Goal: Find specific page/section: Find specific page/section

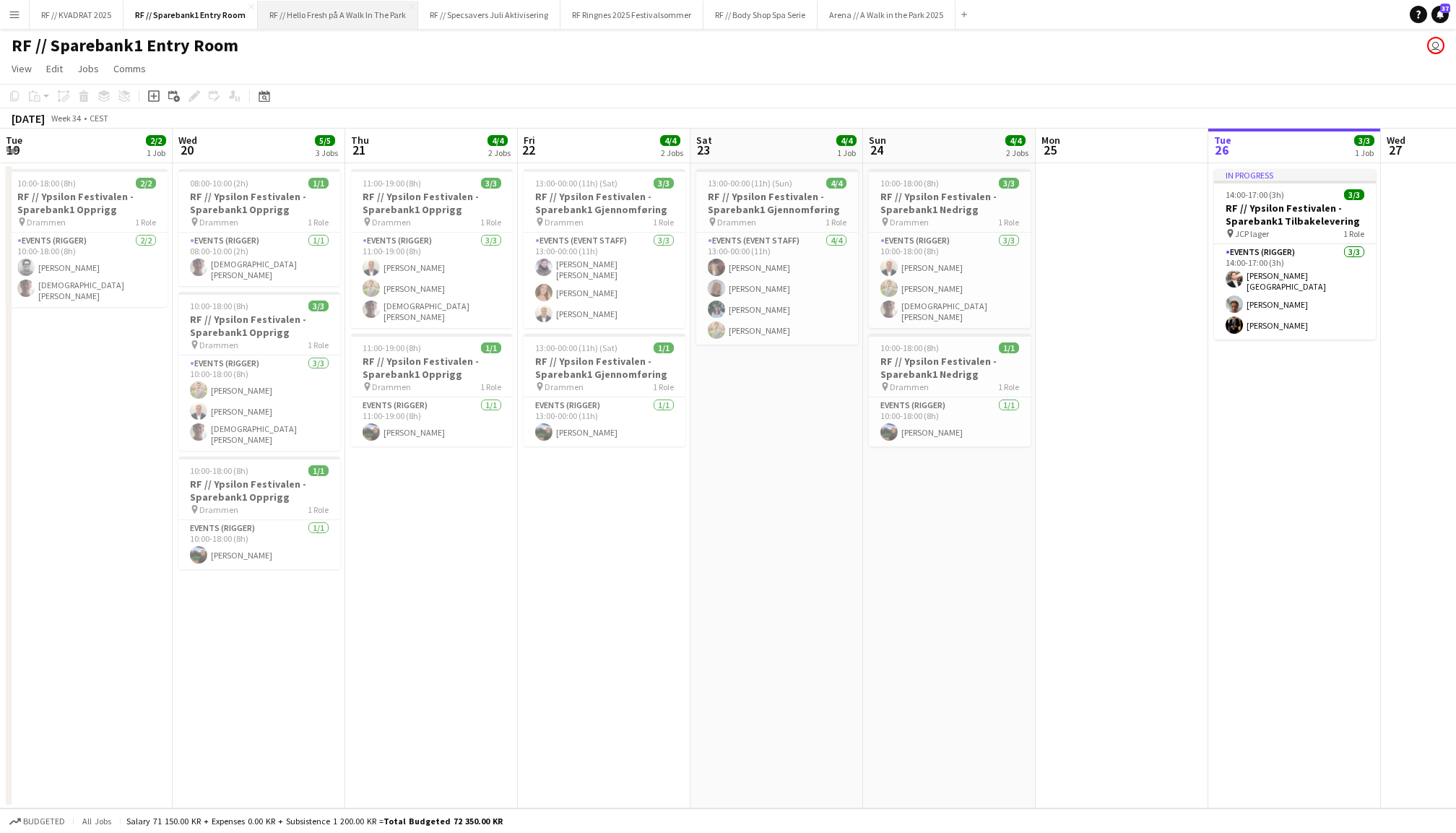
scroll to position [0, 546]
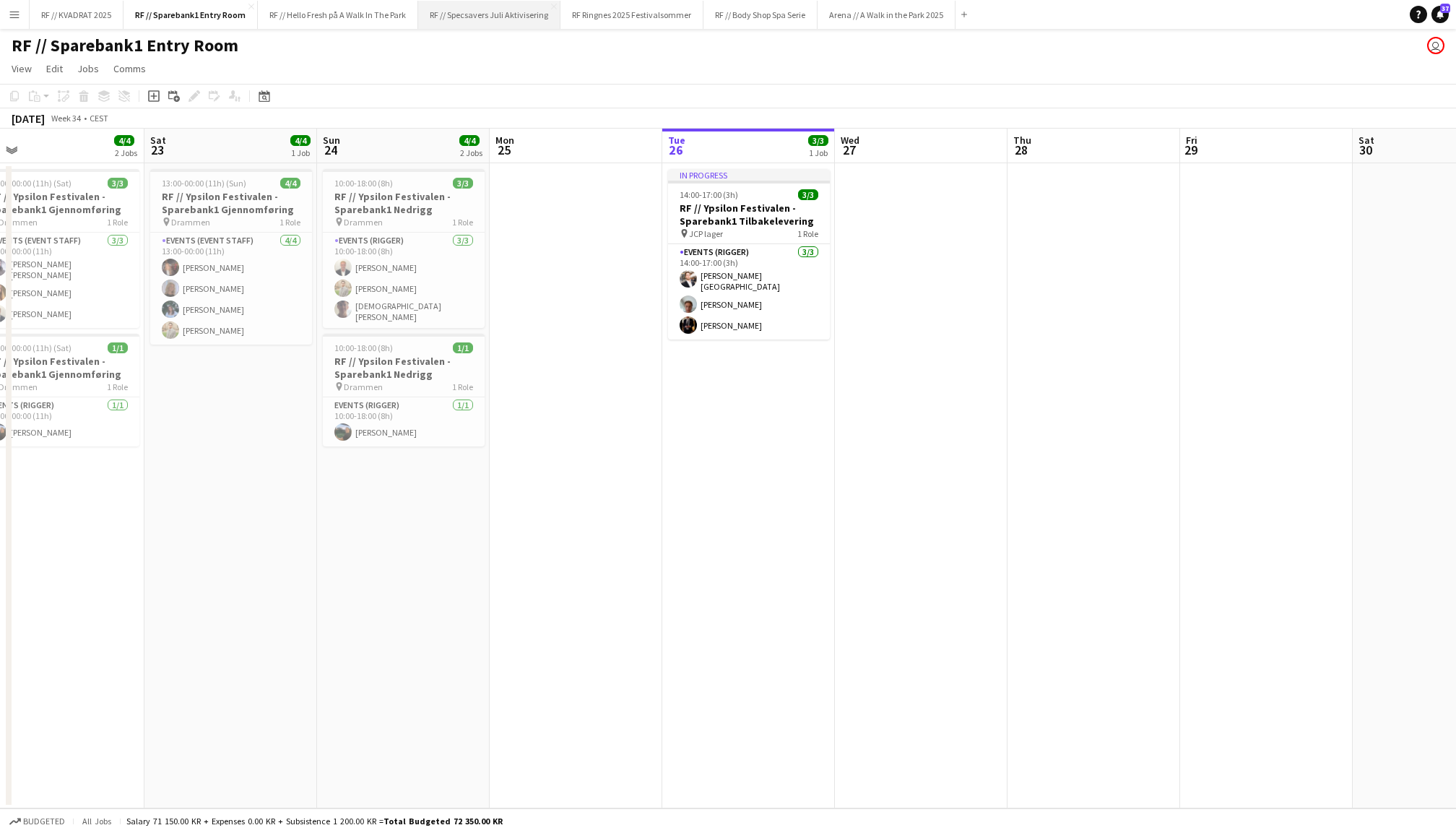
click at [526, 21] on button "RF // Specsavers Juli Aktivisering Close" at bounding box center [490, 15] width 142 height 28
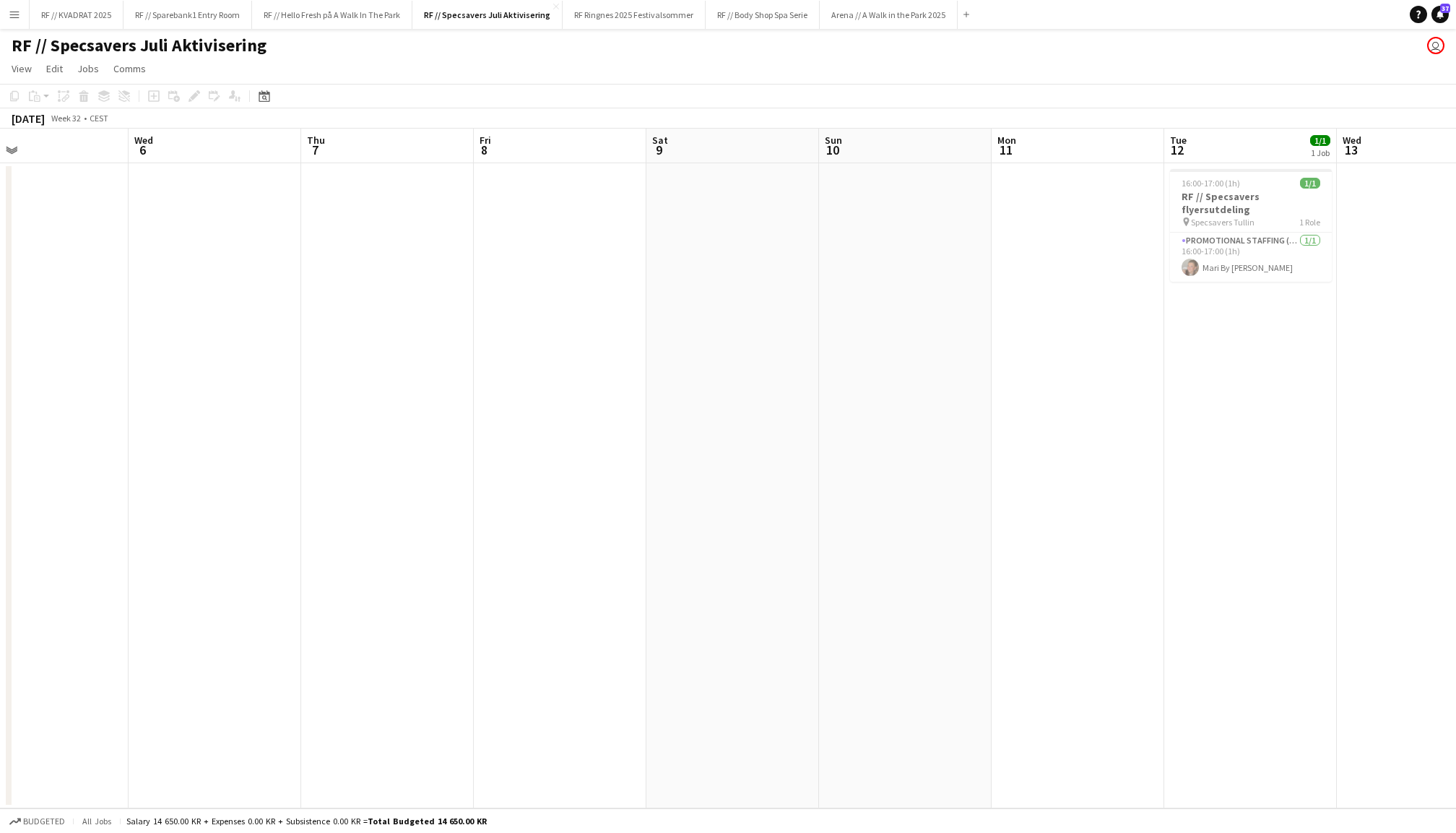
scroll to position [0, 555]
click at [1235, 257] on app-card-role "Promotional Staffing (Flyering Staff) [DATE] 16:00-17:00 (1h) [PERSON_NAME]" at bounding box center [1258, 257] width 162 height 49
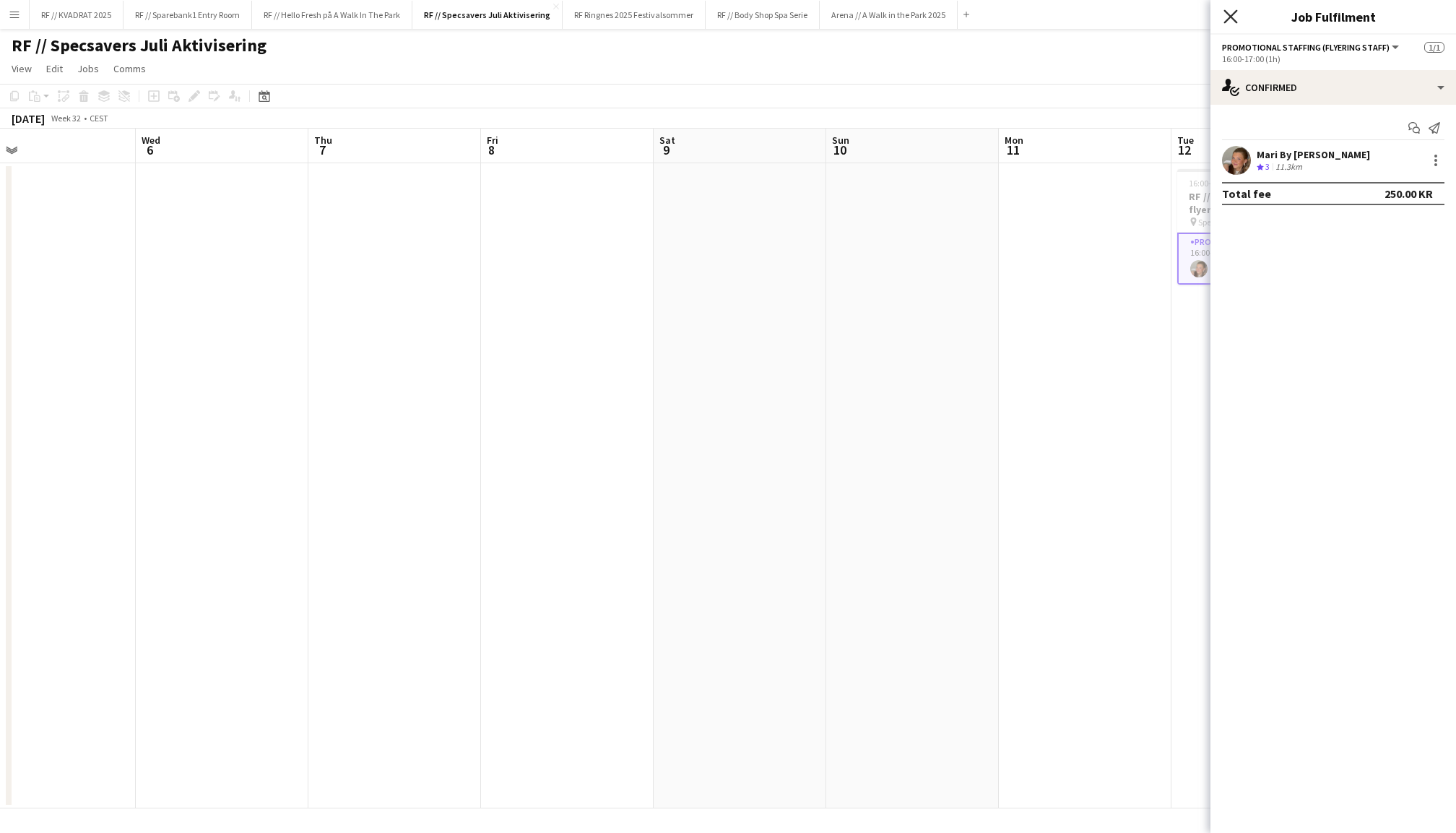
click at [1231, 16] on icon at bounding box center [1230, 16] width 13 height 13
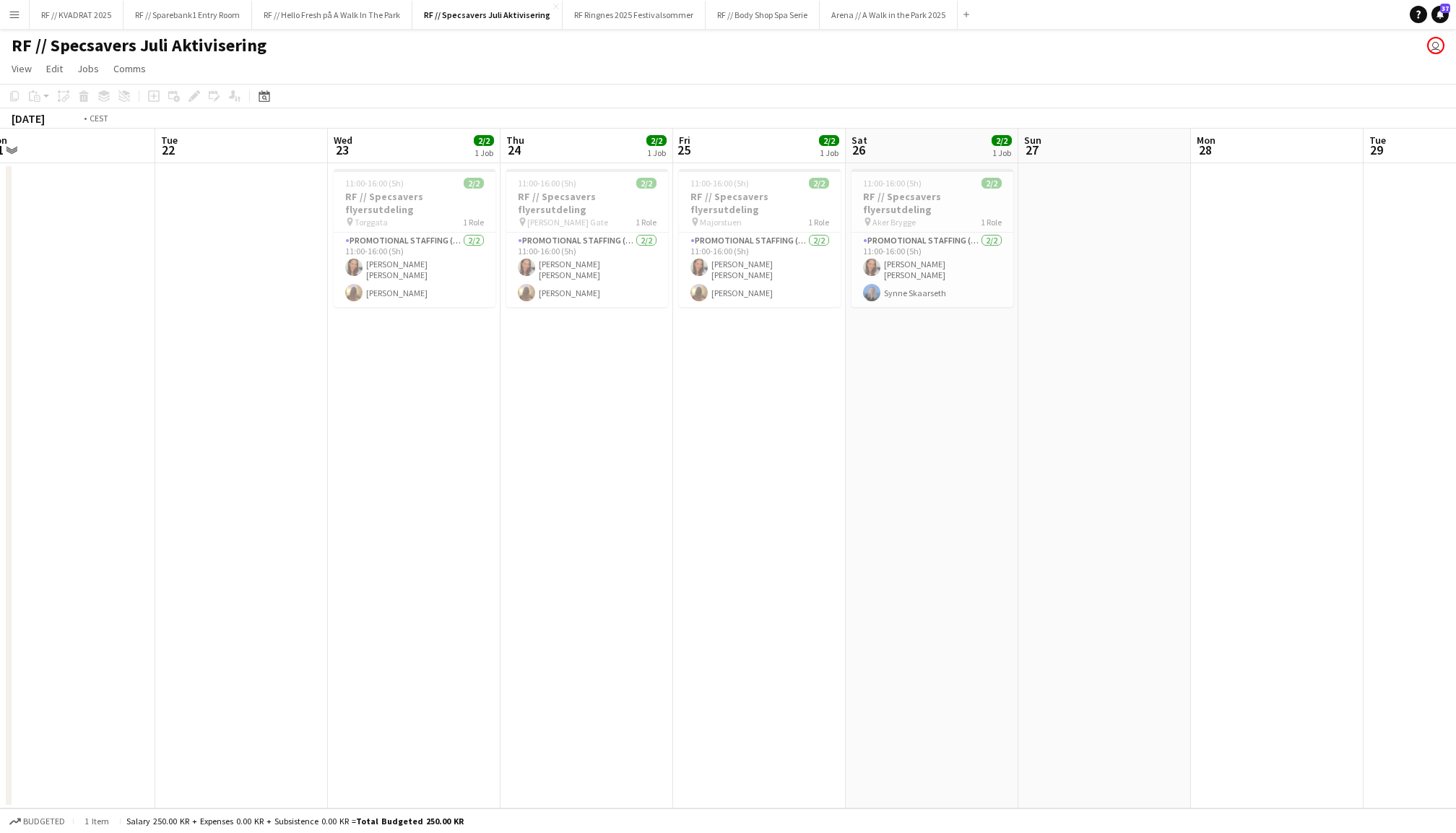
scroll to position [0, 333]
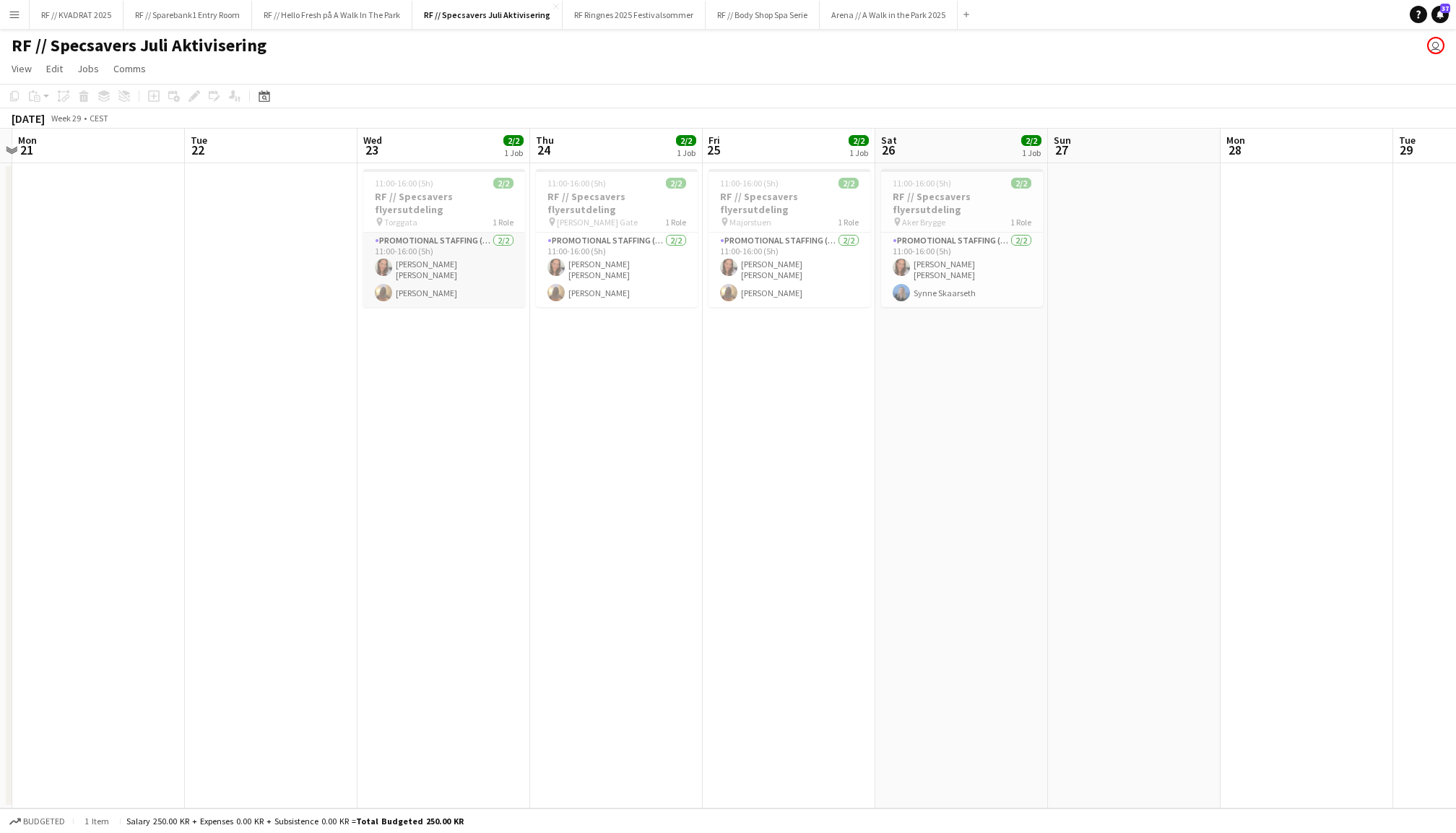
click at [435, 258] on app-card-role "Promotional Staffing (Flyering Staff) [DATE] 11:00-16:00 (5h) [PERSON_NAME] [PE…" at bounding box center [444, 270] width 162 height 74
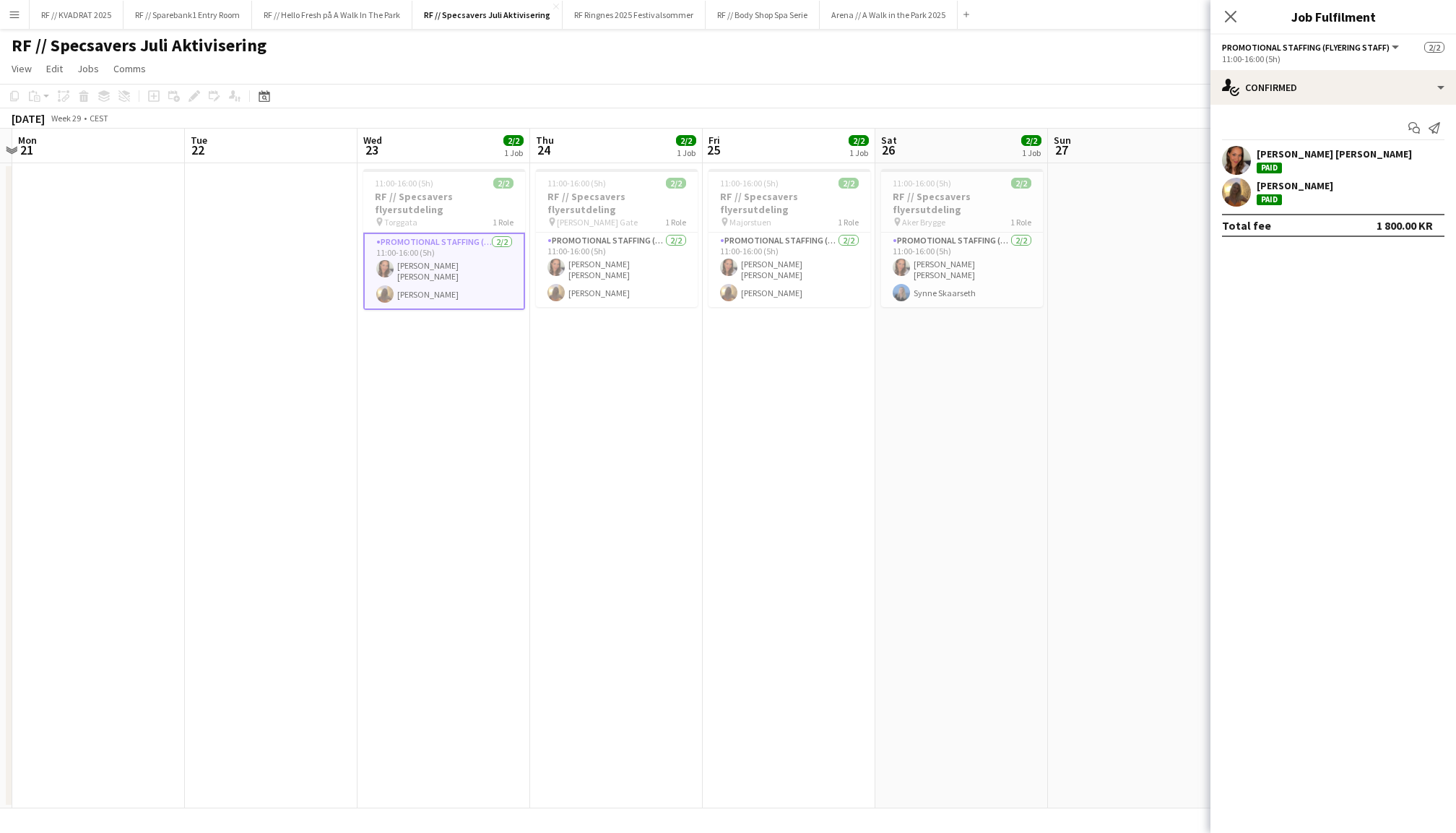
click at [1235, 189] on app-user-avatar at bounding box center [1236, 192] width 29 height 29
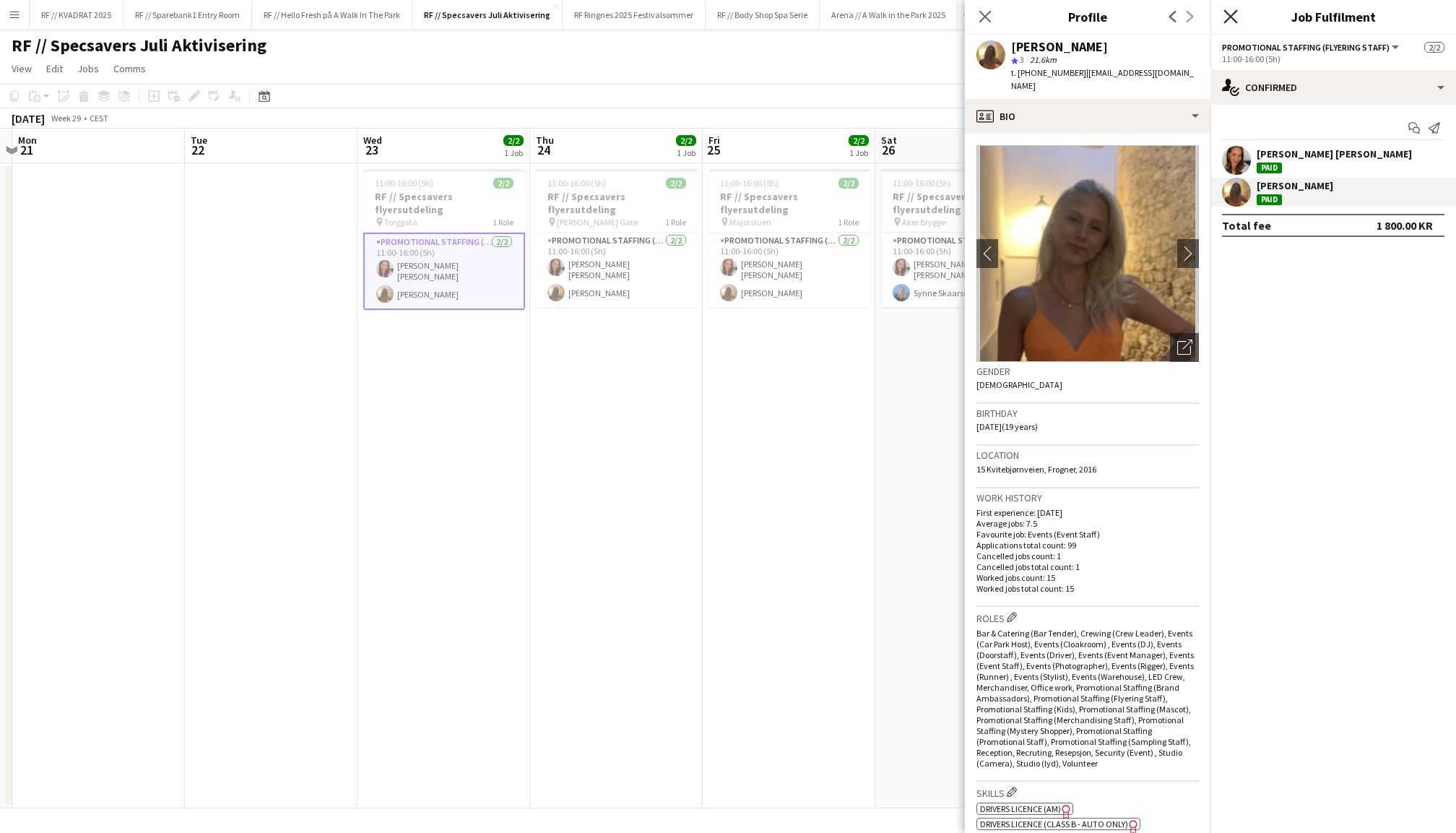
click at [1226, 14] on icon "Close pop-in" at bounding box center [1230, 16] width 13 height 13
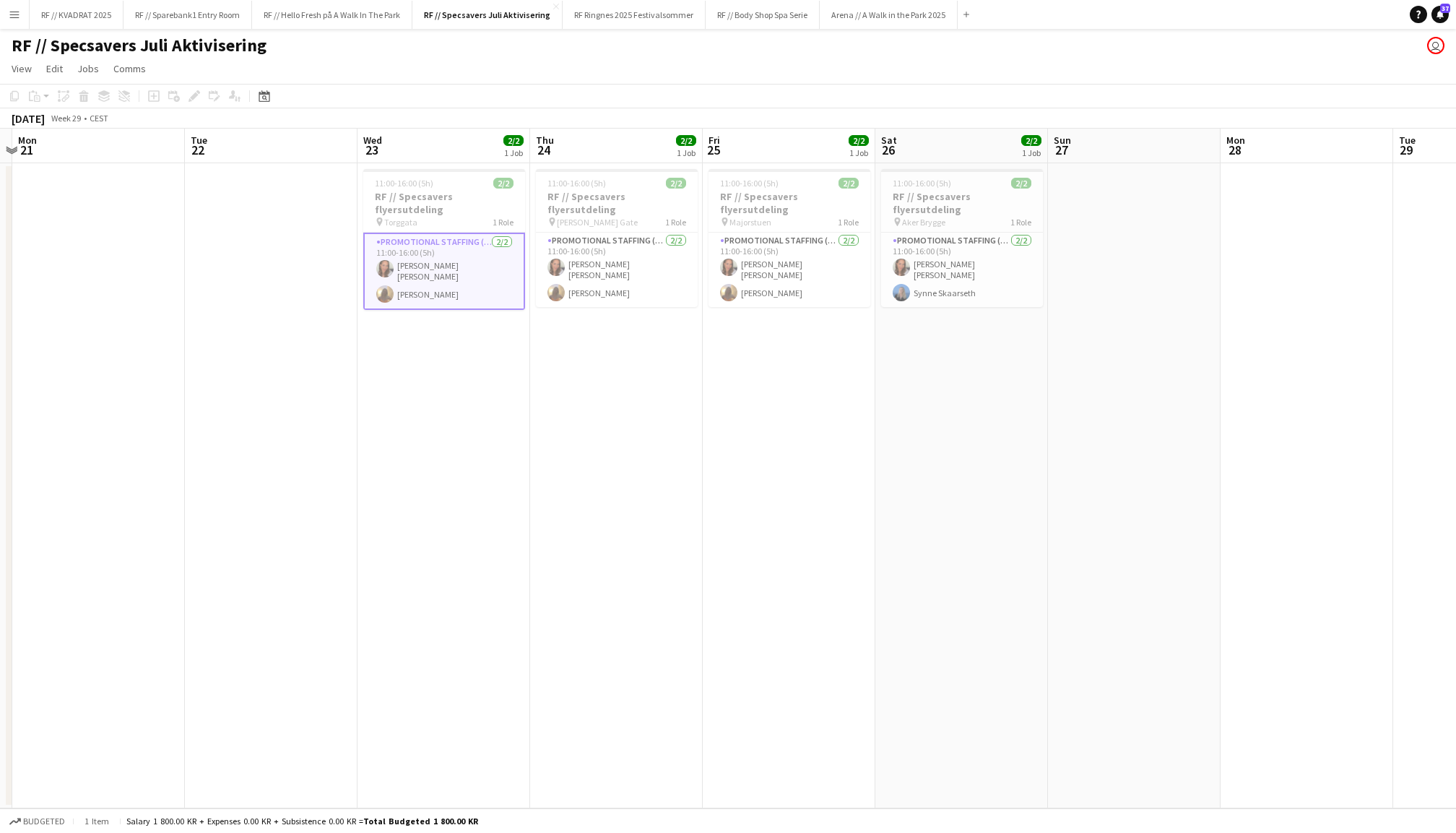
click at [1197, 370] on app-date-cell at bounding box center [1134, 486] width 173 height 645
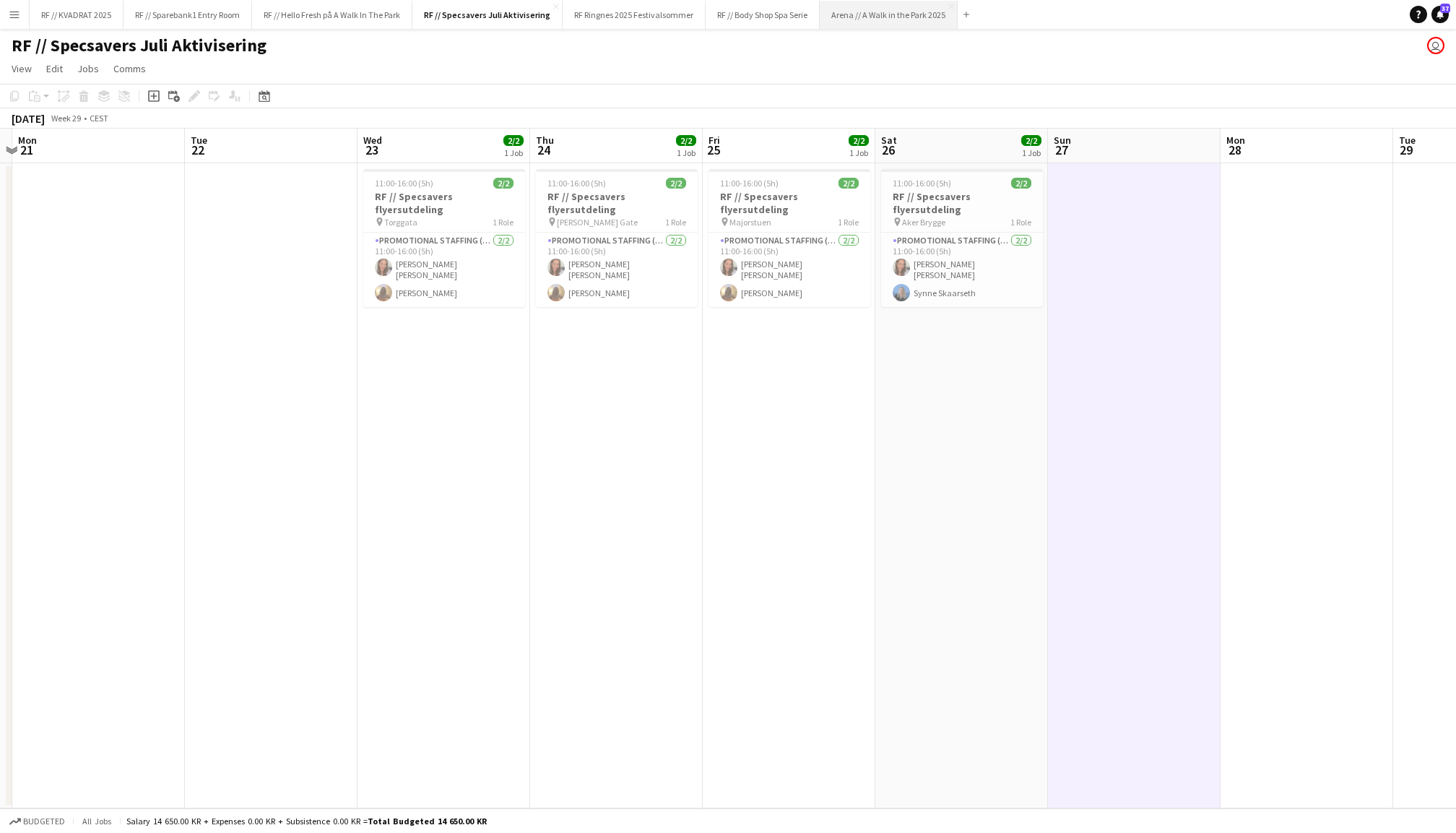
click at [913, 13] on button "Arena // A Walk in the Park 2025 Close" at bounding box center [888, 15] width 138 height 28
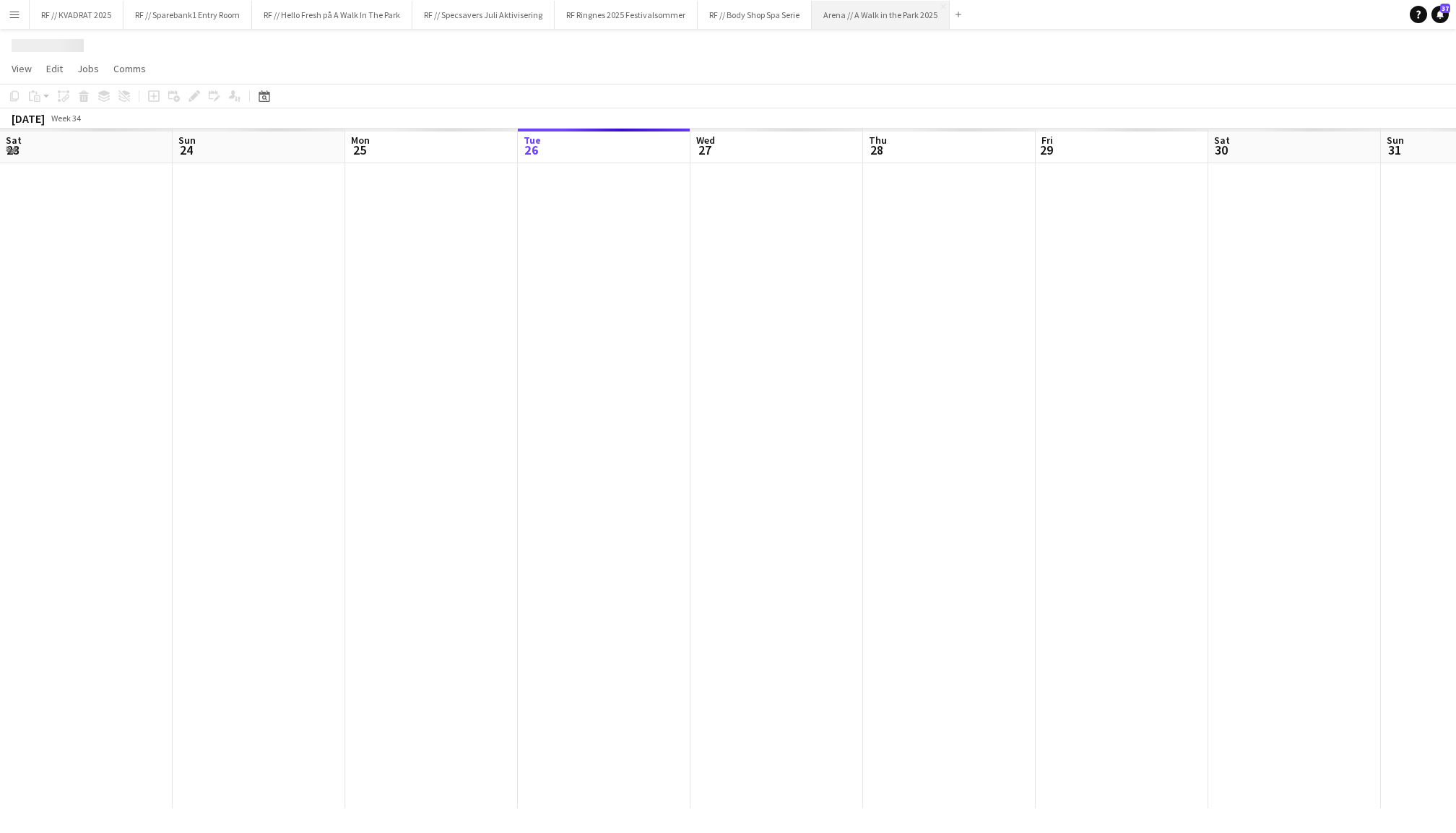
scroll to position [0, 344]
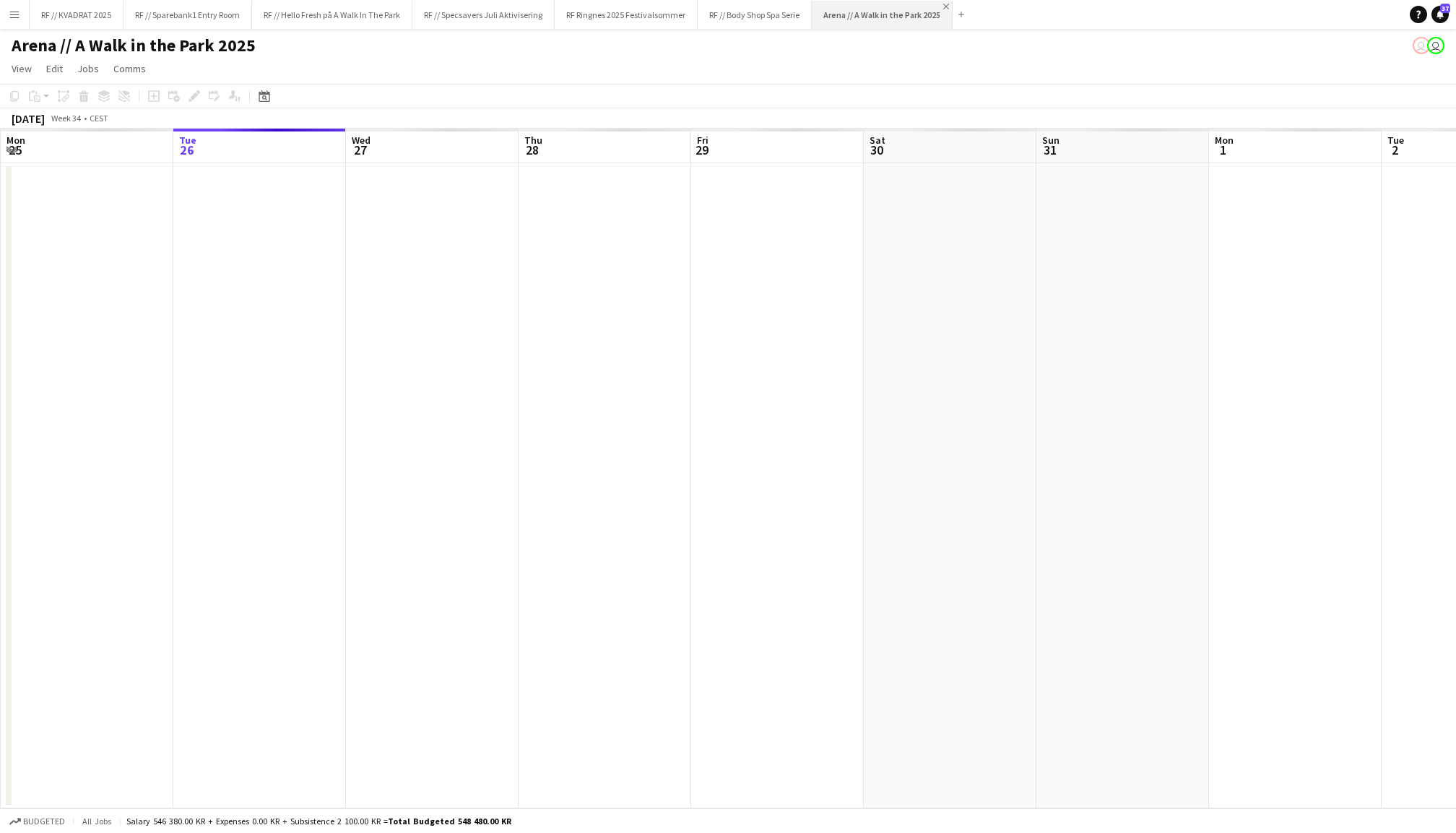
click at [949, 4] on app-icon "Close" at bounding box center [946, 6] width 6 height 6
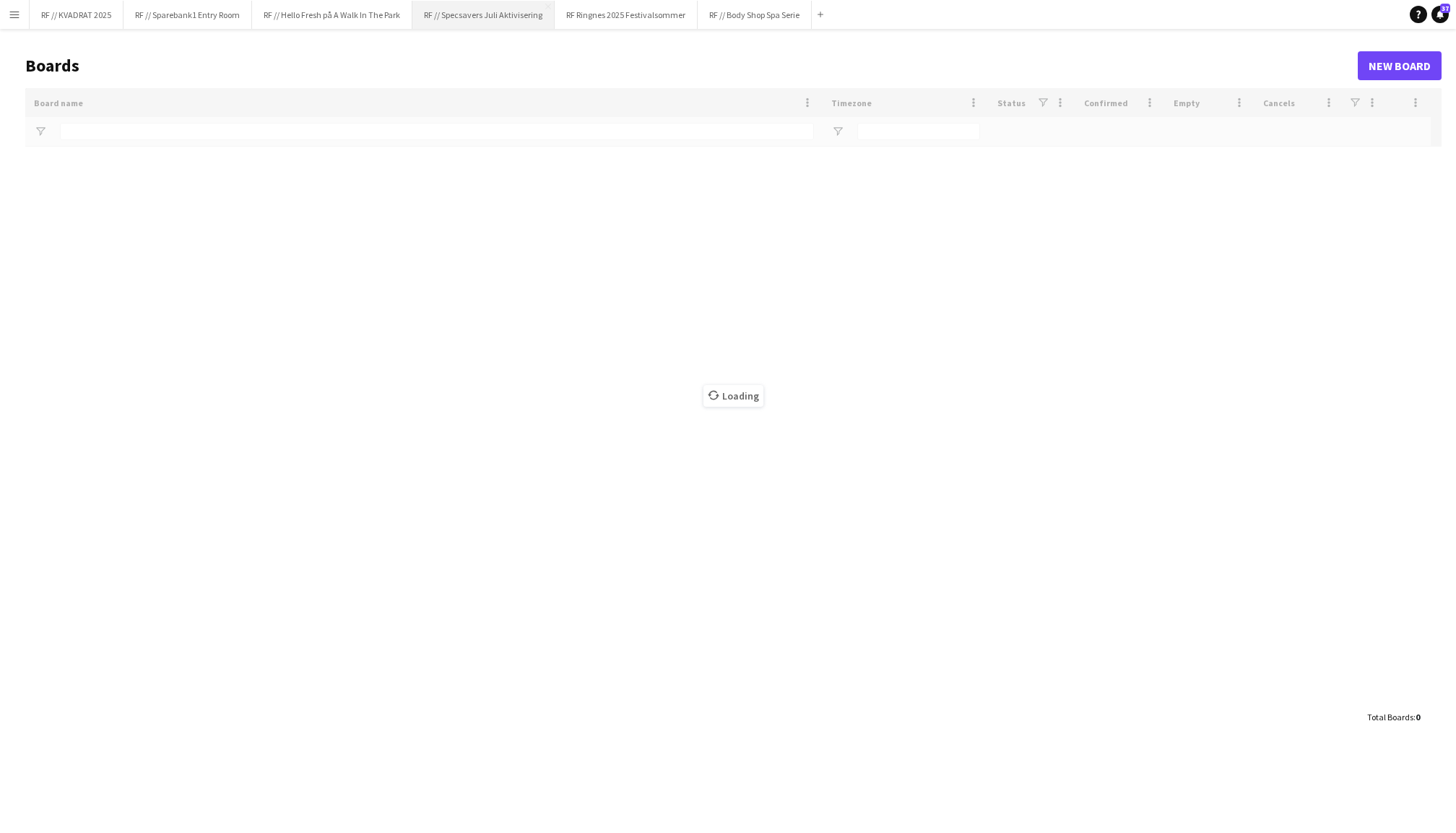
type input "******"
